Goal: Task Accomplishment & Management: Use online tool/utility

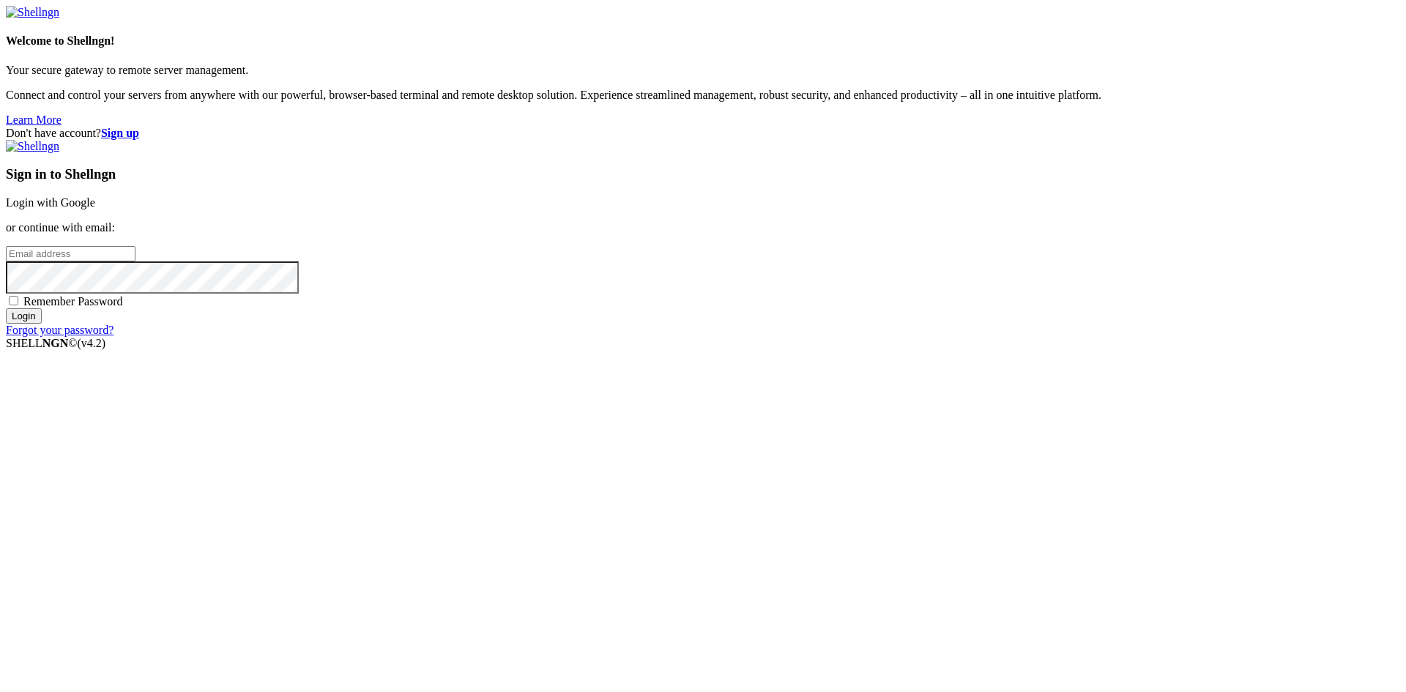
click at [95, 209] on link "Login with Google" at bounding box center [50, 202] width 89 height 12
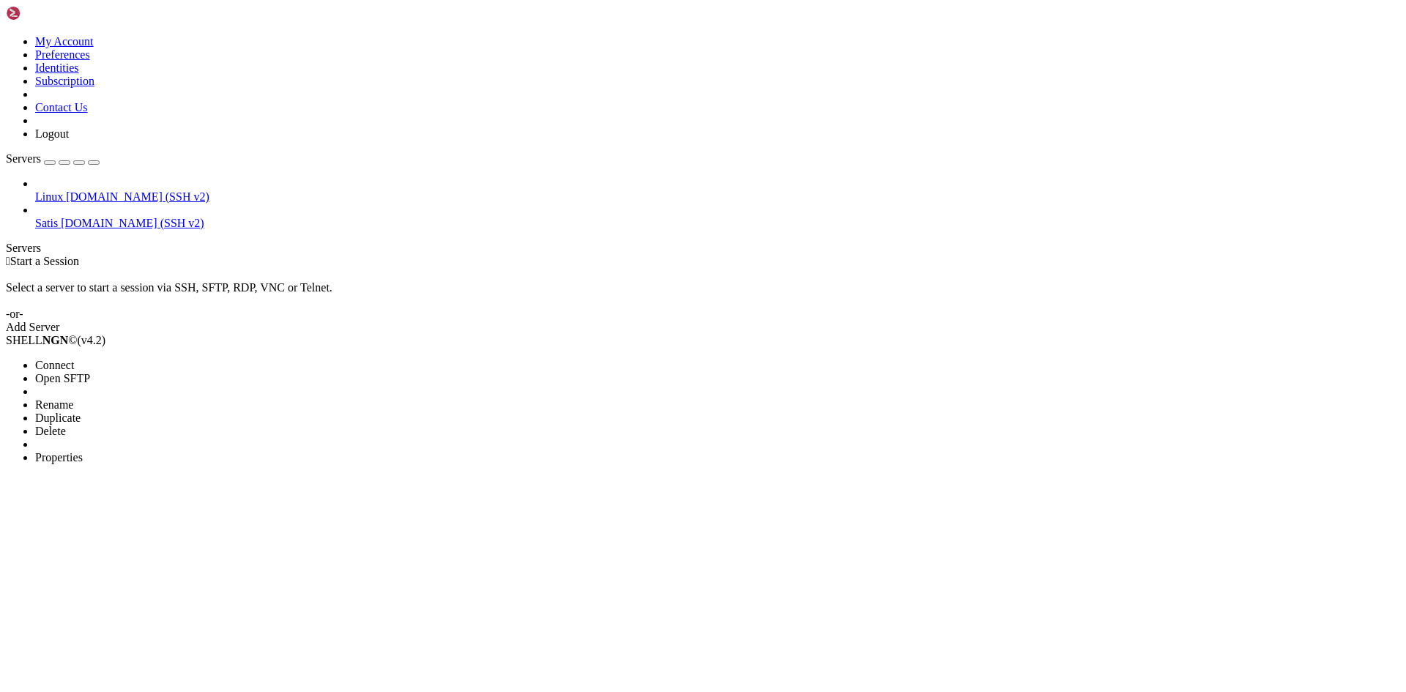
click at [90, 372] on span "Open SFTP" at bounding box center [62, 378] width 55 height 12
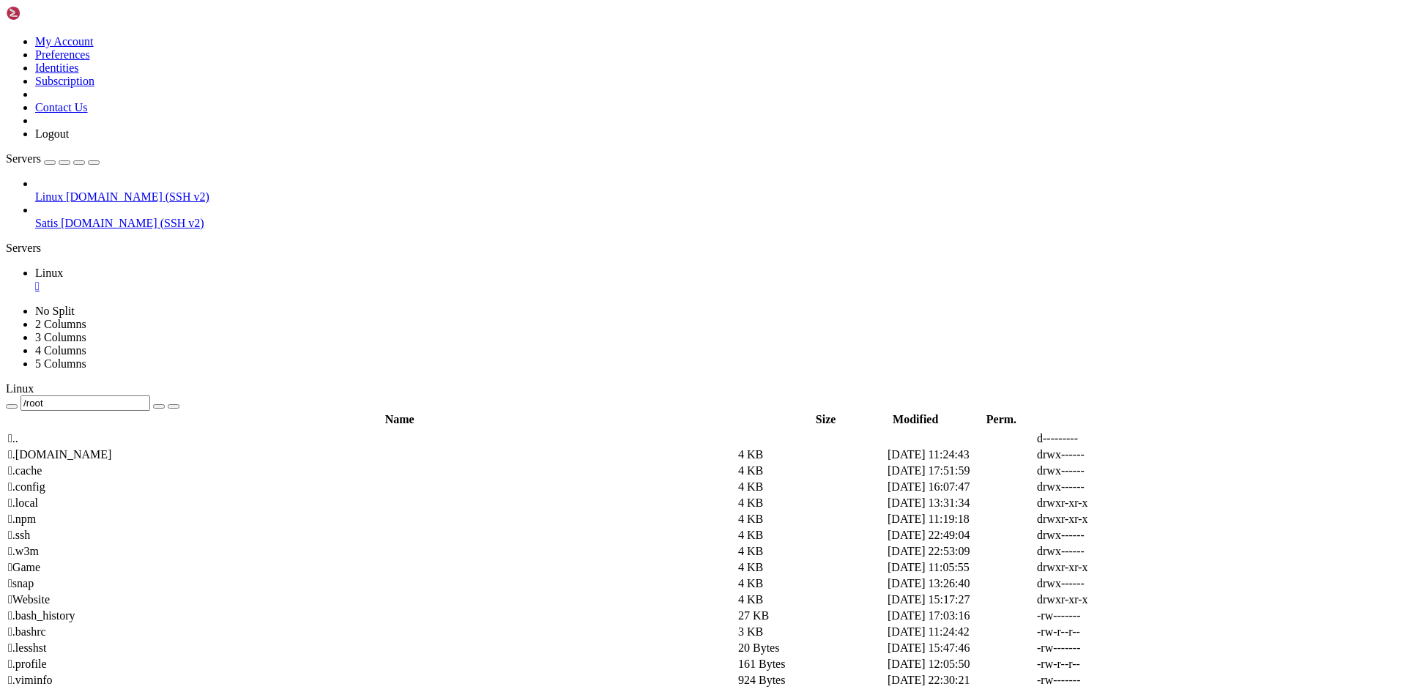
drag, startPoint x: 260, startPoint y: 59, endPoint x: 228, endPoint y: 57, distance: 32.3
click at [150, 396] on input "/root" at bounding box center [86, 403] width 130 height 15
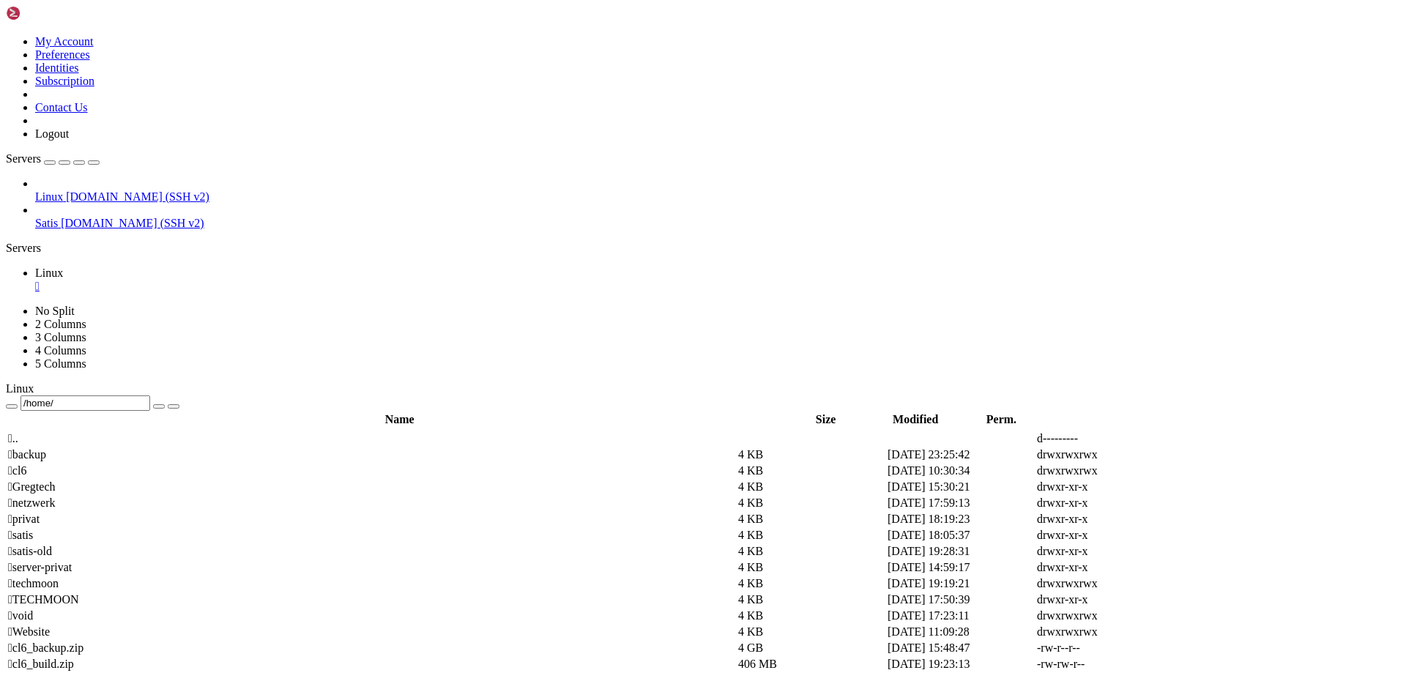
click at [55, 497] on span " netzwerk" at bounding box center [31, 503] width 47 height 12
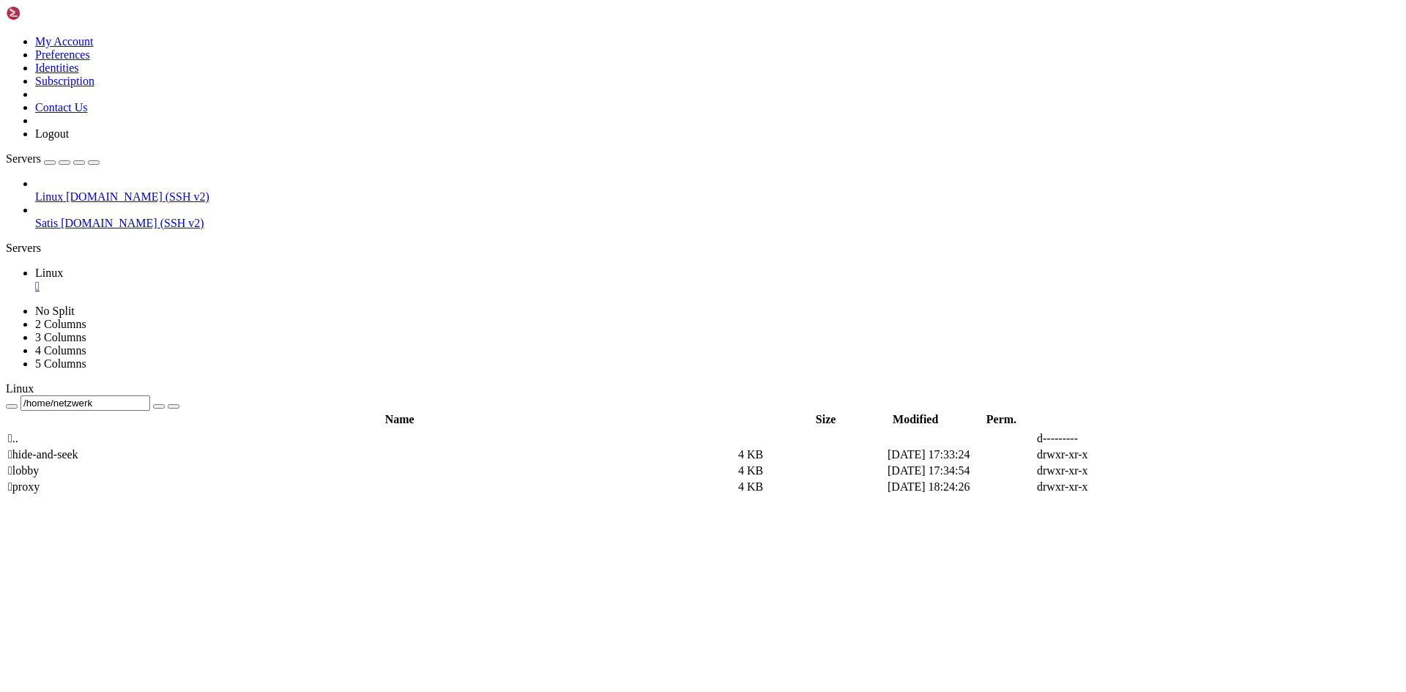
click at [39, 464] on span " lobby" at bounding box center [23, 470] width 31 height 12
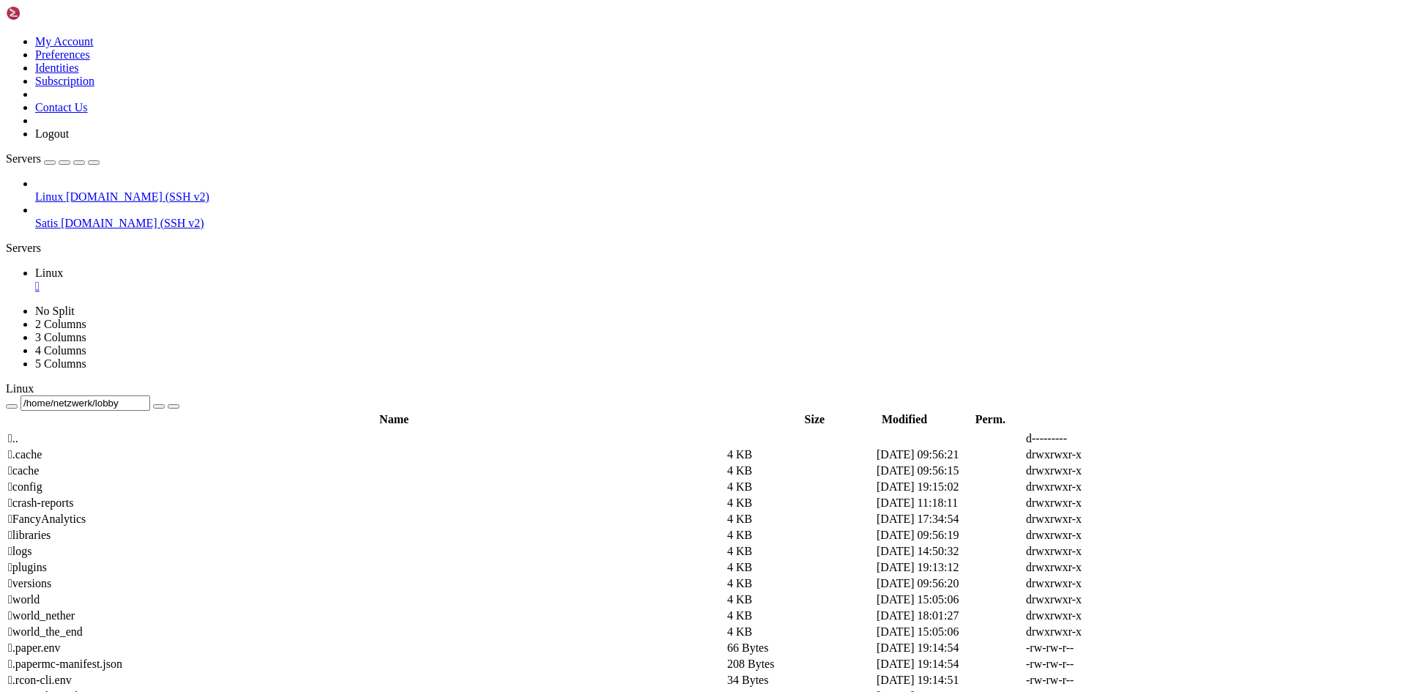
click at [47, 561] on span " plugins" at bounding box center [27, 567] width 39 height 12
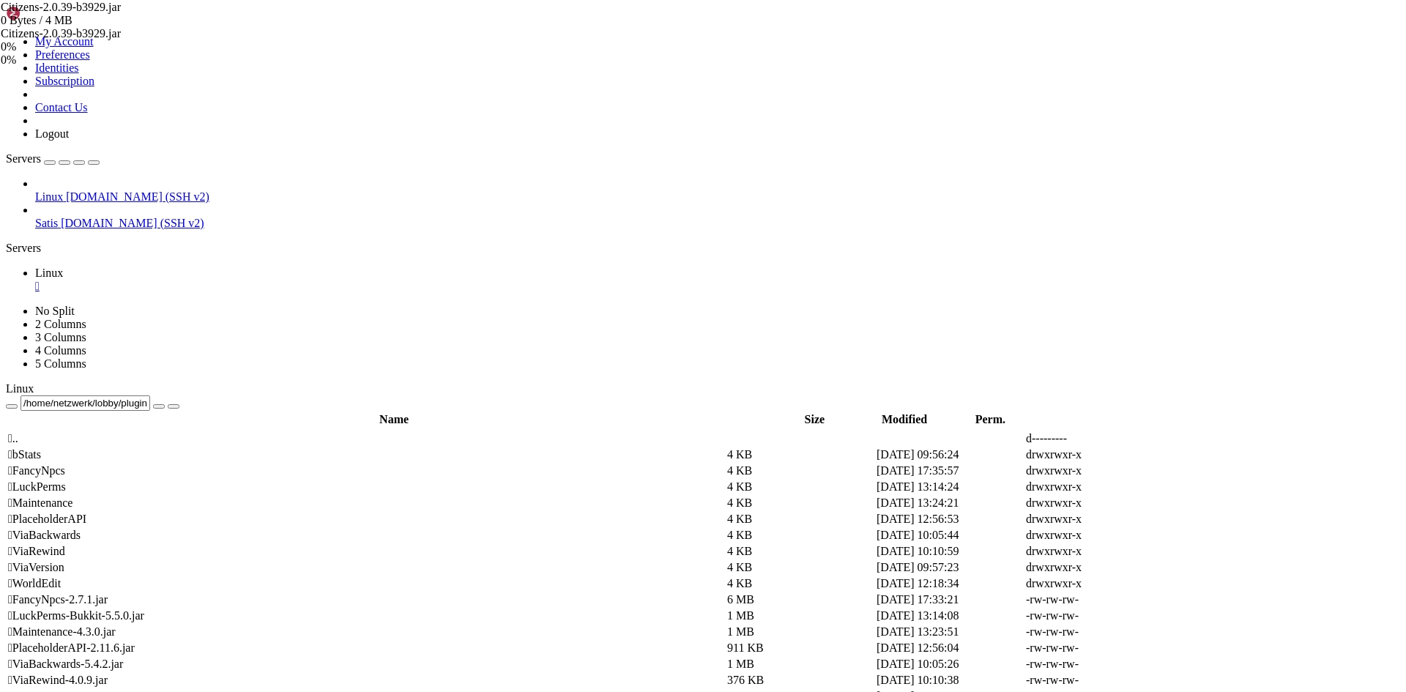
click at [1341, 439] on div "Citizens-2.0.39-b3929.jar 0 Bytes / 4 MB Citizens-2.0.39-b3929.jar 0% 0 %" at bounding box center [703, 346] width 1406 height 692
drag, startPoint x: 383, startPoint y: 53, endPoint x: 262, endPoint y: 55, distance: 121.6
click at [150, 396] on input "/home/netzwerk/lobby/plugins" at bounding box center [86, 403] width 130 height 15
click at [18, 432] on span " .." at bounding box center [13, 438] width 10 height 12
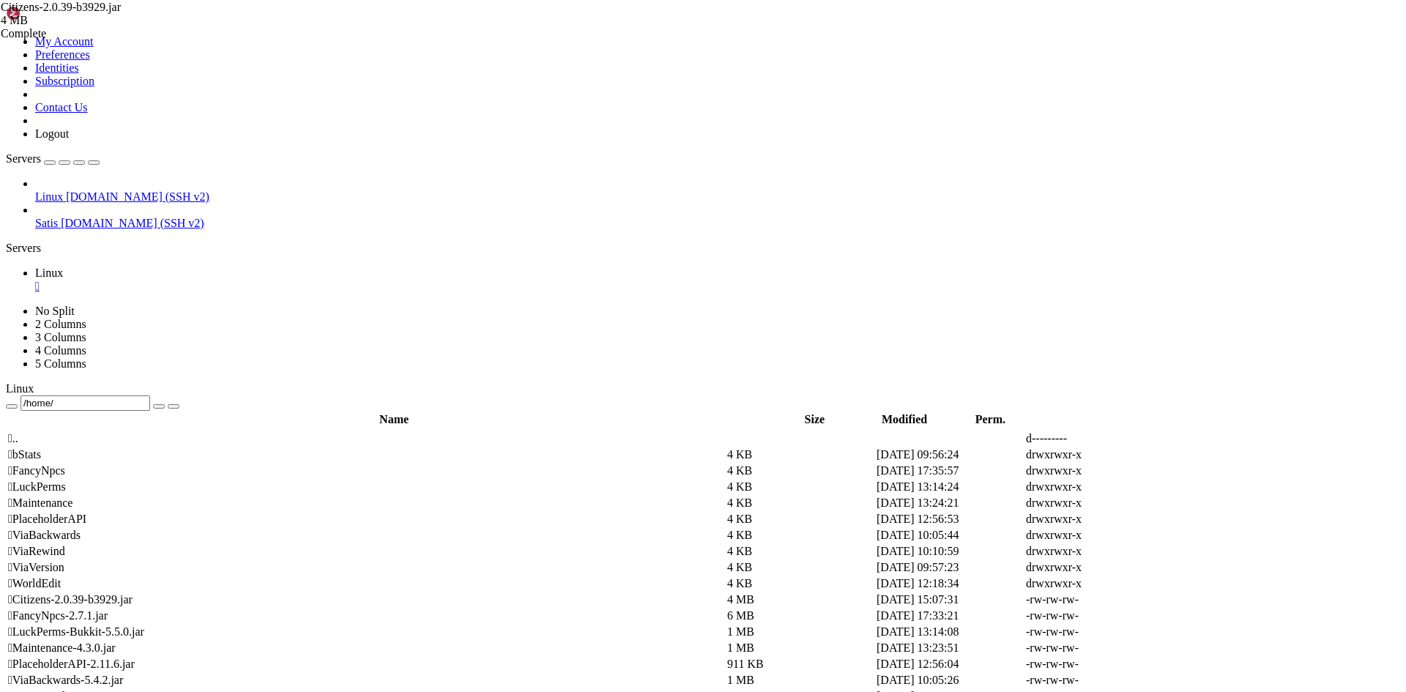
click at [18, 432] on span " .." at bounding box center [13, 438] width 10 height 12
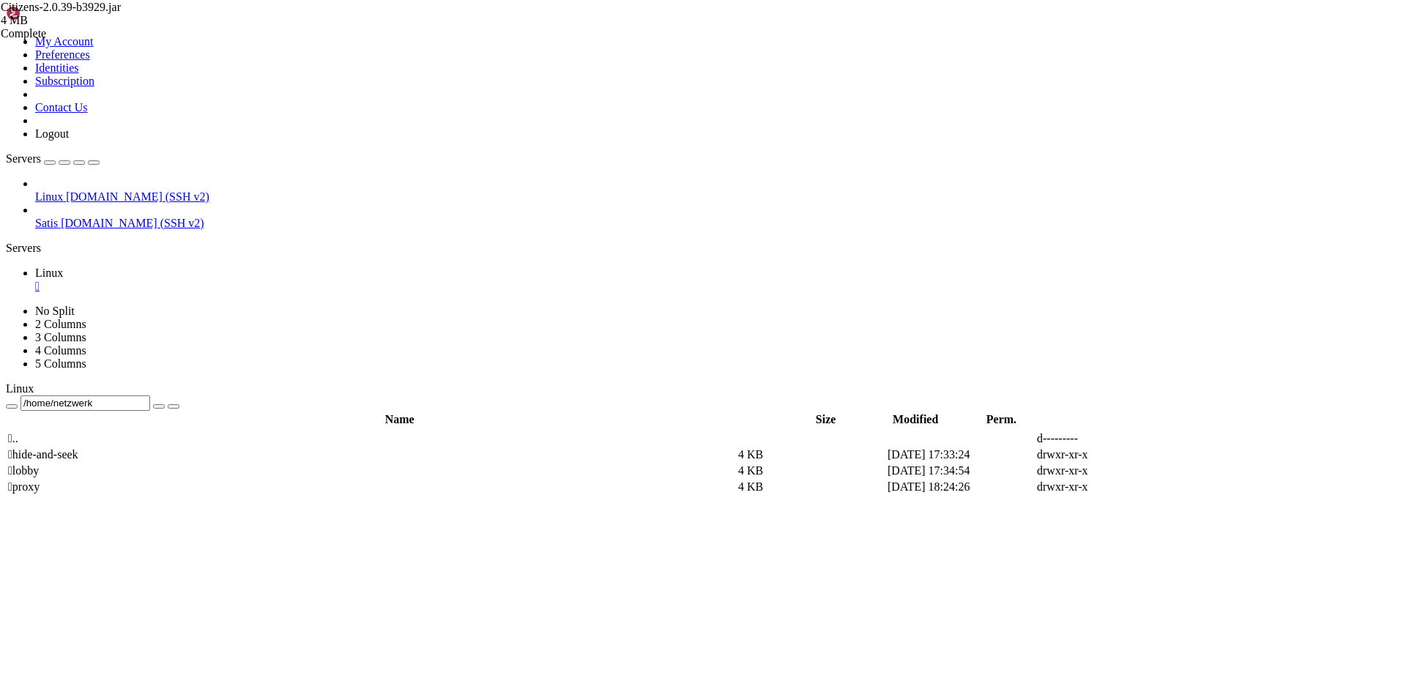
click at [18, 432] on span " .." at bounding box center [13, 438] width 10 height 12
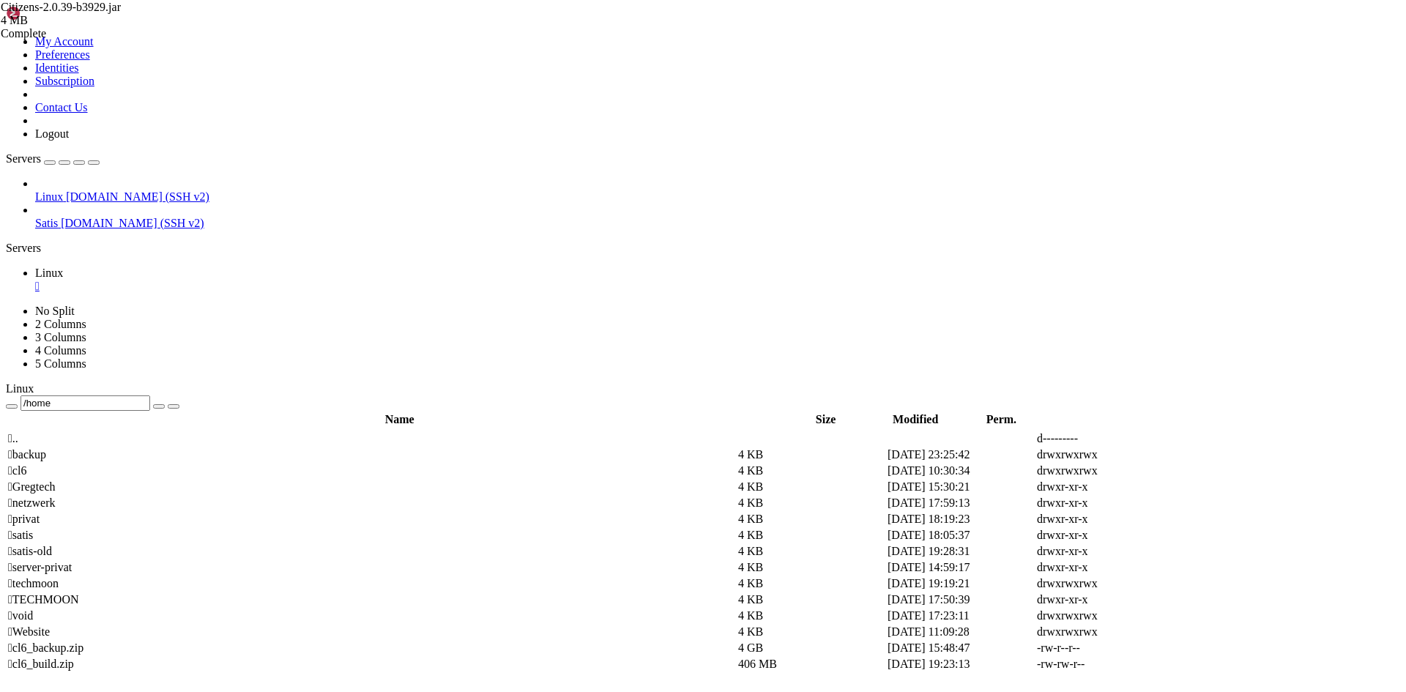
click at [59, 577] on span " techmoon" at bounding box center [33, 583] width 51 height 12
type input "/home/techmoon"
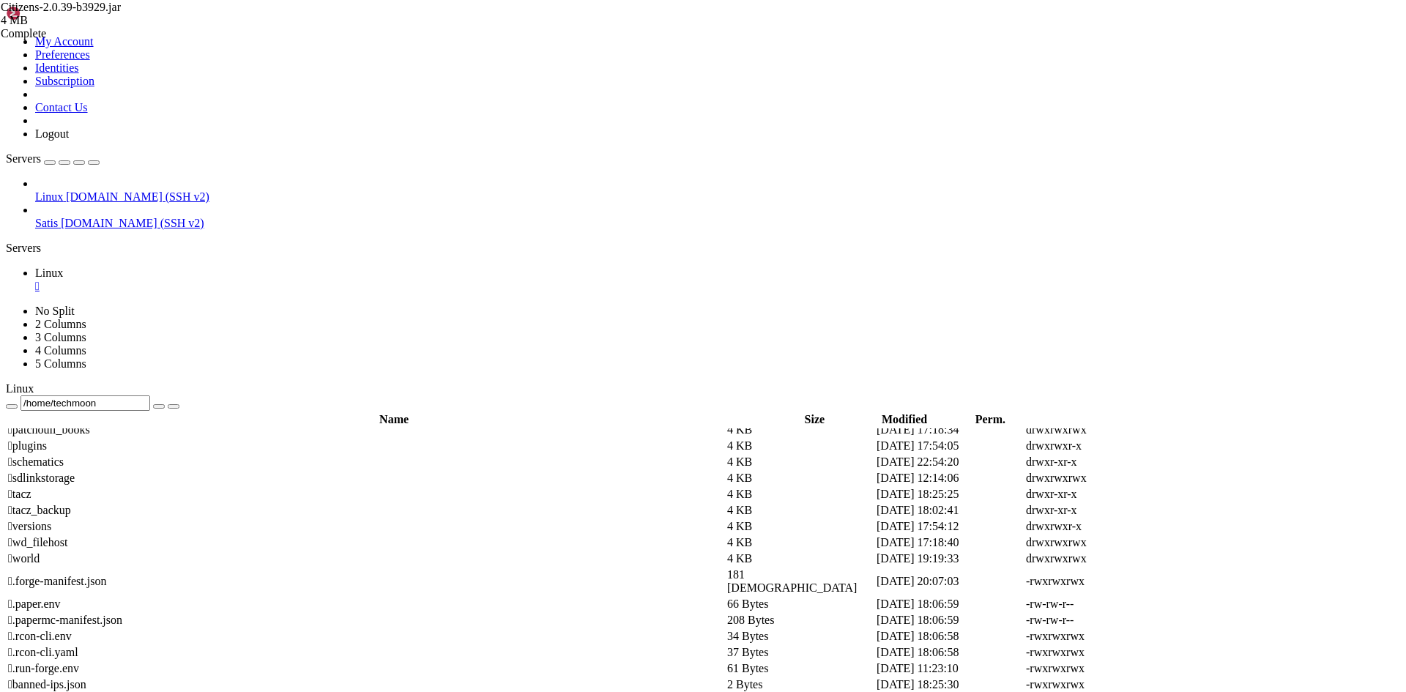
scroll to position [293, 0]
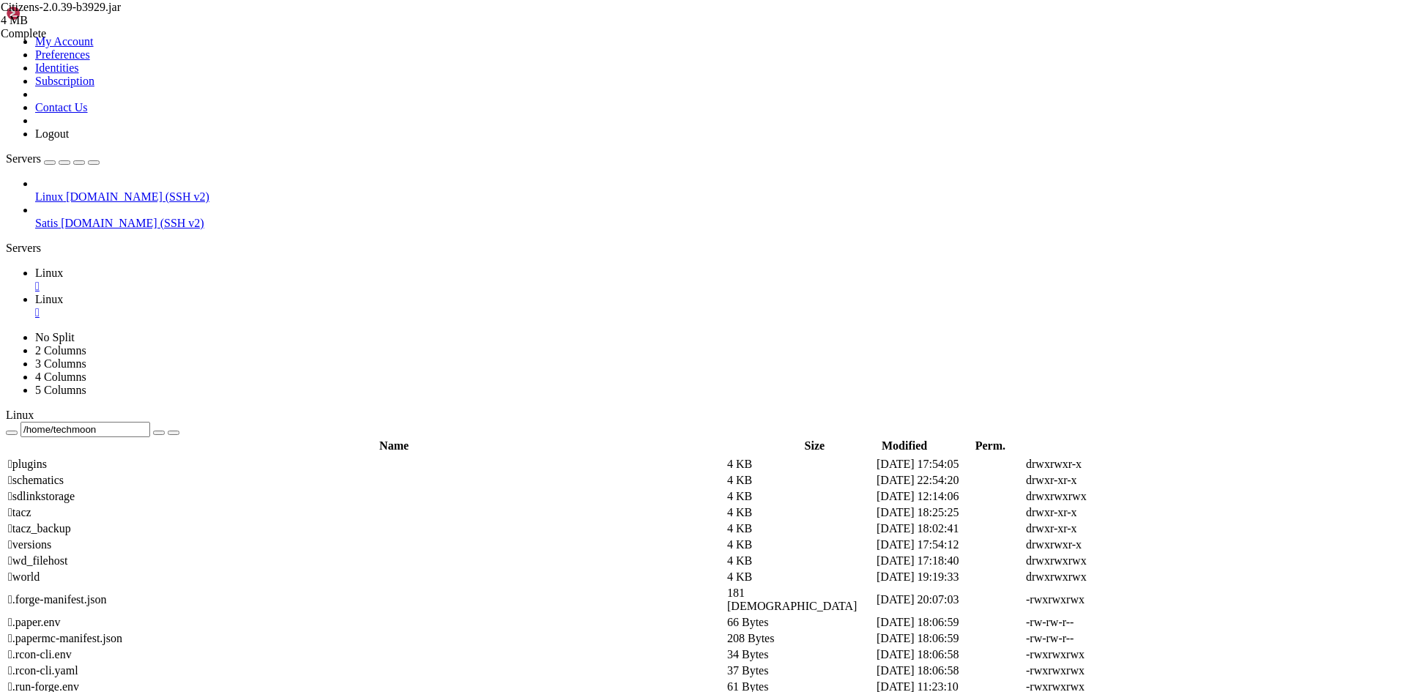
scroll to position [0, 0]
